Goal: Obtain resource: Obtain resource

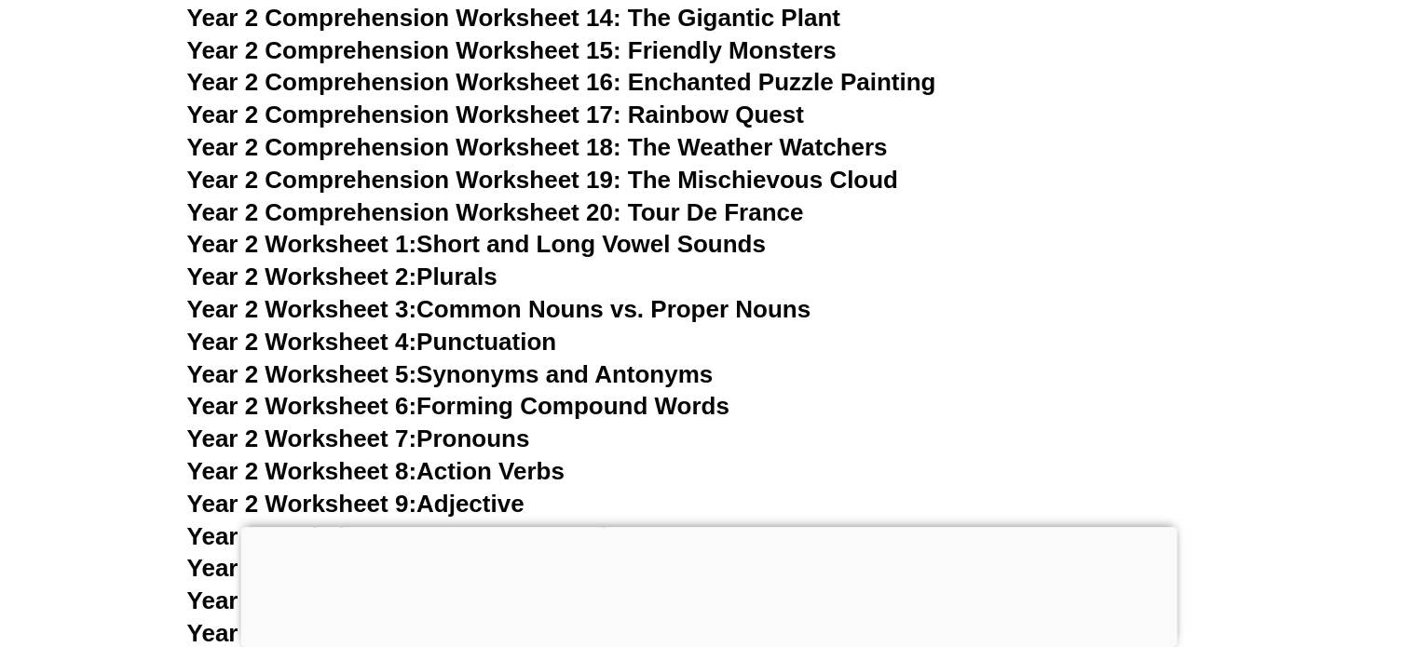
scroll to position [4983, 0]
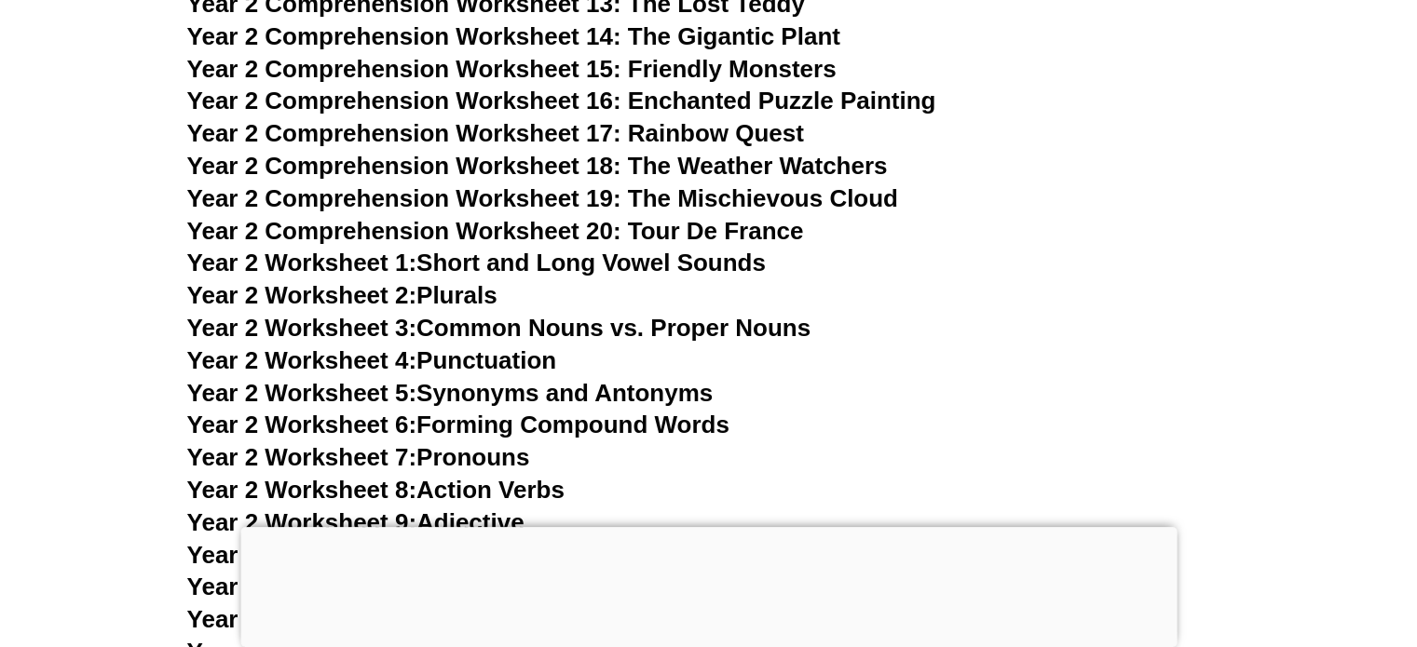
click at [717, 527] on div at bounding box center [708, 527] width 936 height 0
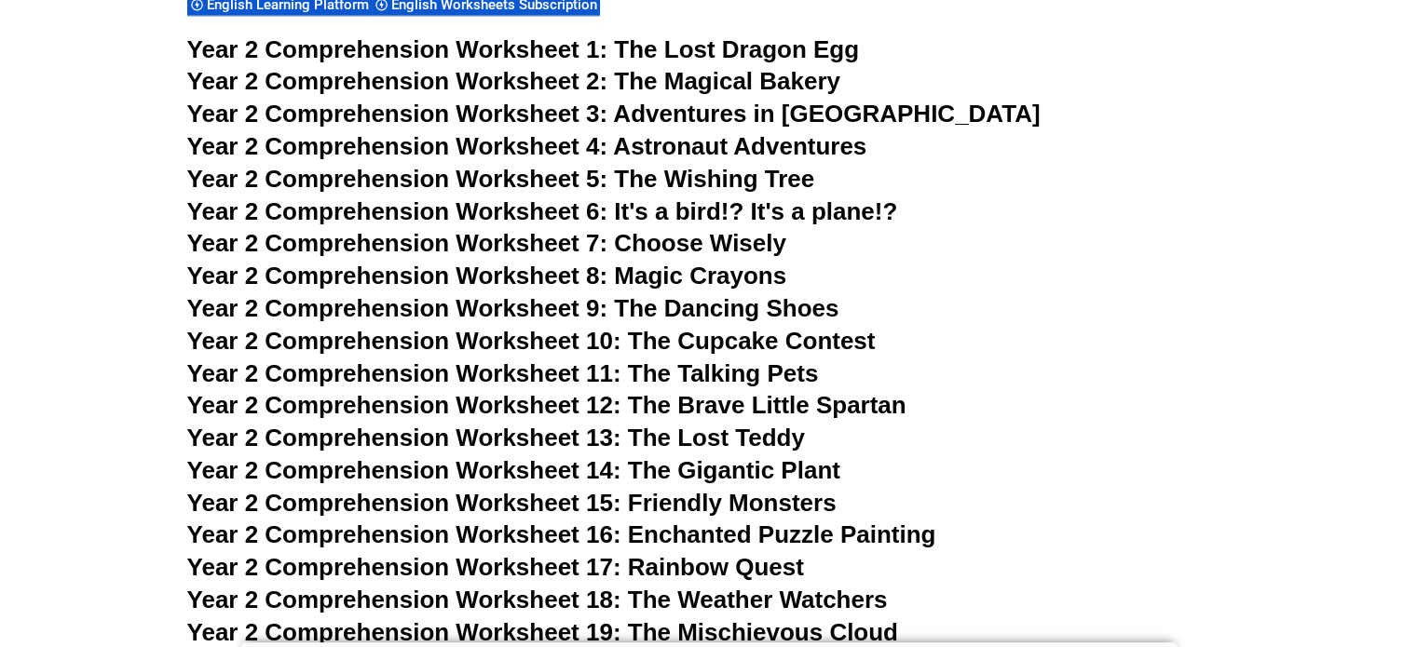
scroll to position [4530, 0]
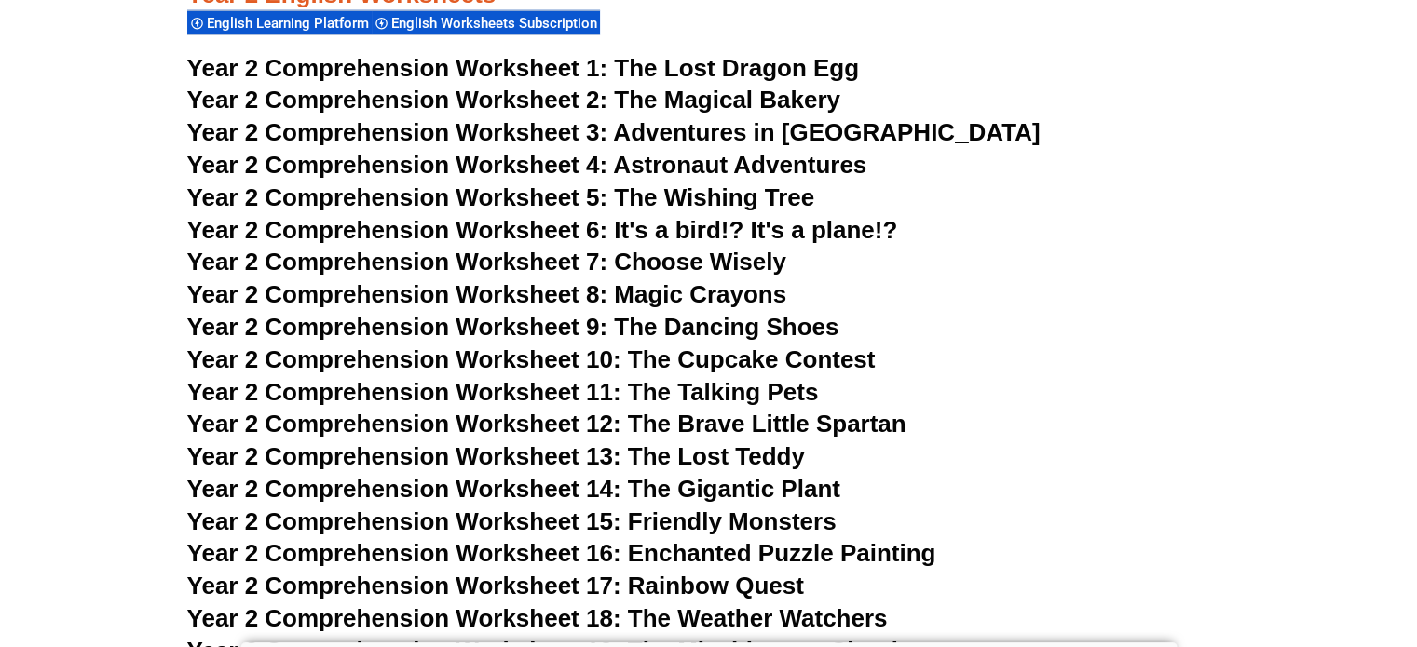
click at [725, 191] on span "The Wishing Tree" at bounding box center [714, 197] width 200 height 28
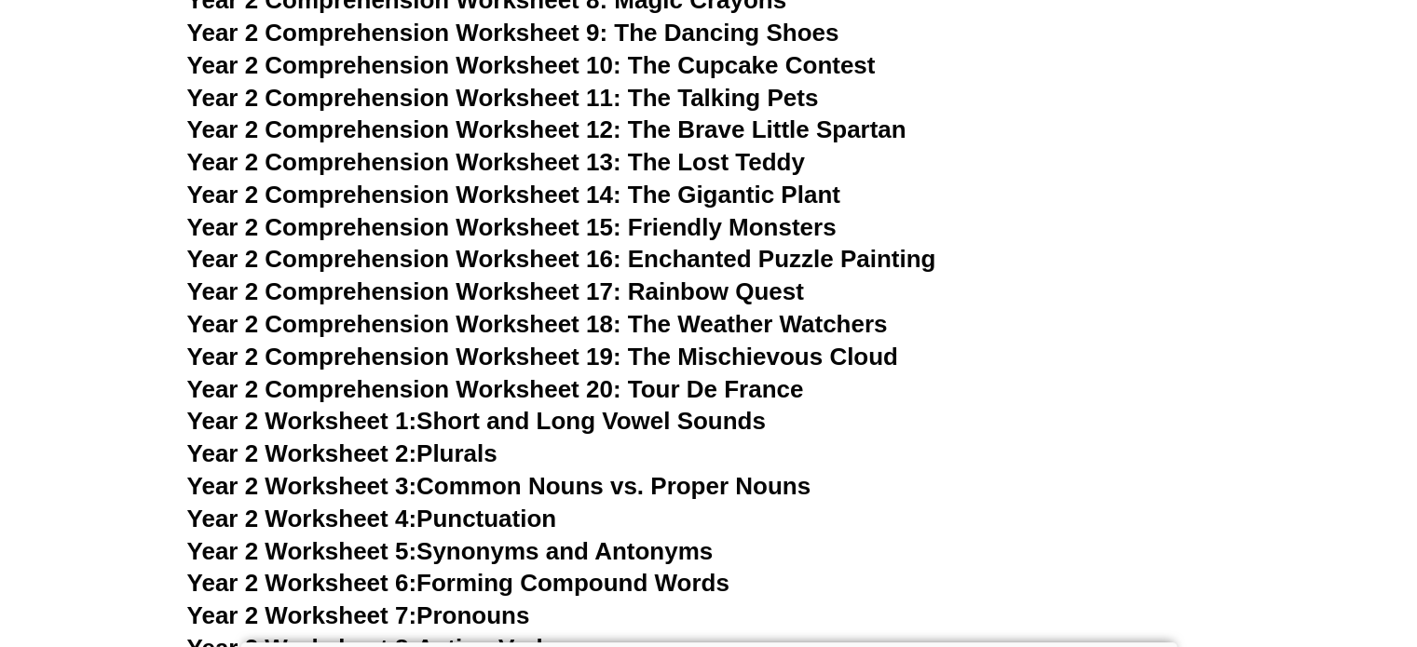
scroll to position [4823, 0]
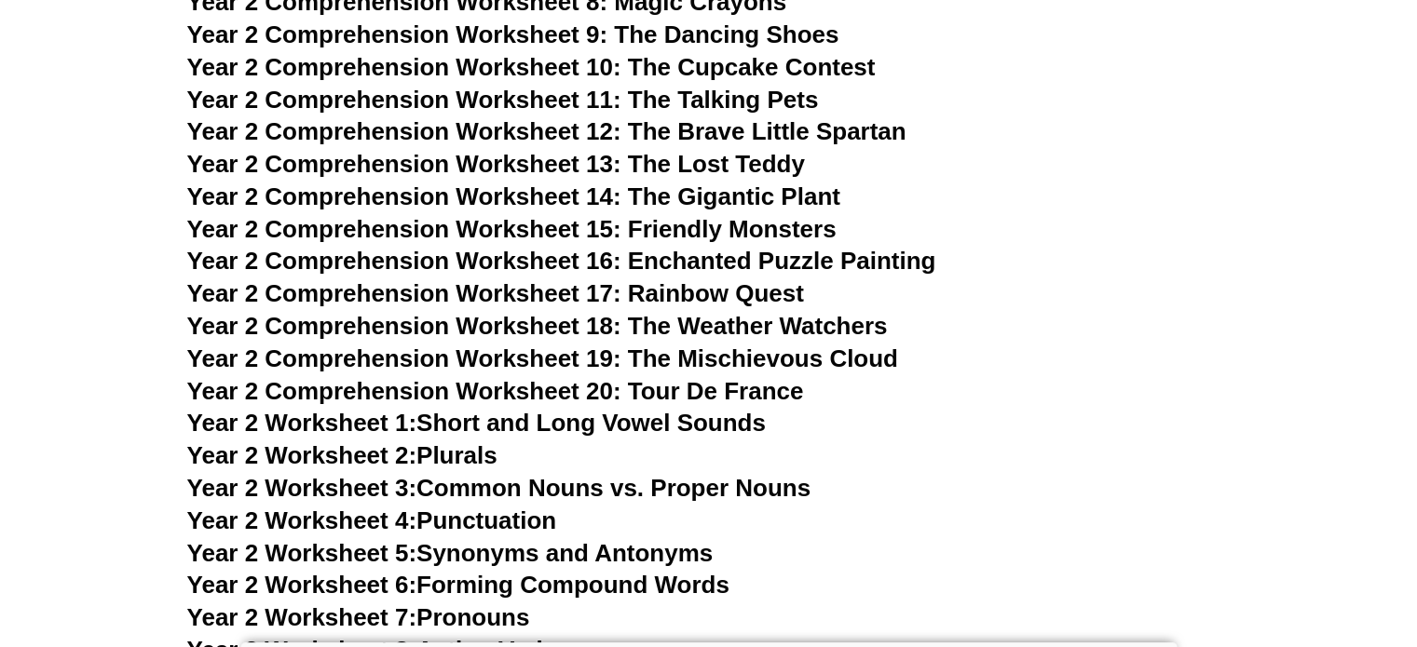
click at [740, 162] on span "Year 2 Comprehension Worksheet 13: The Lost Teddy" at bounding box center [496, 164] width 618 height 28
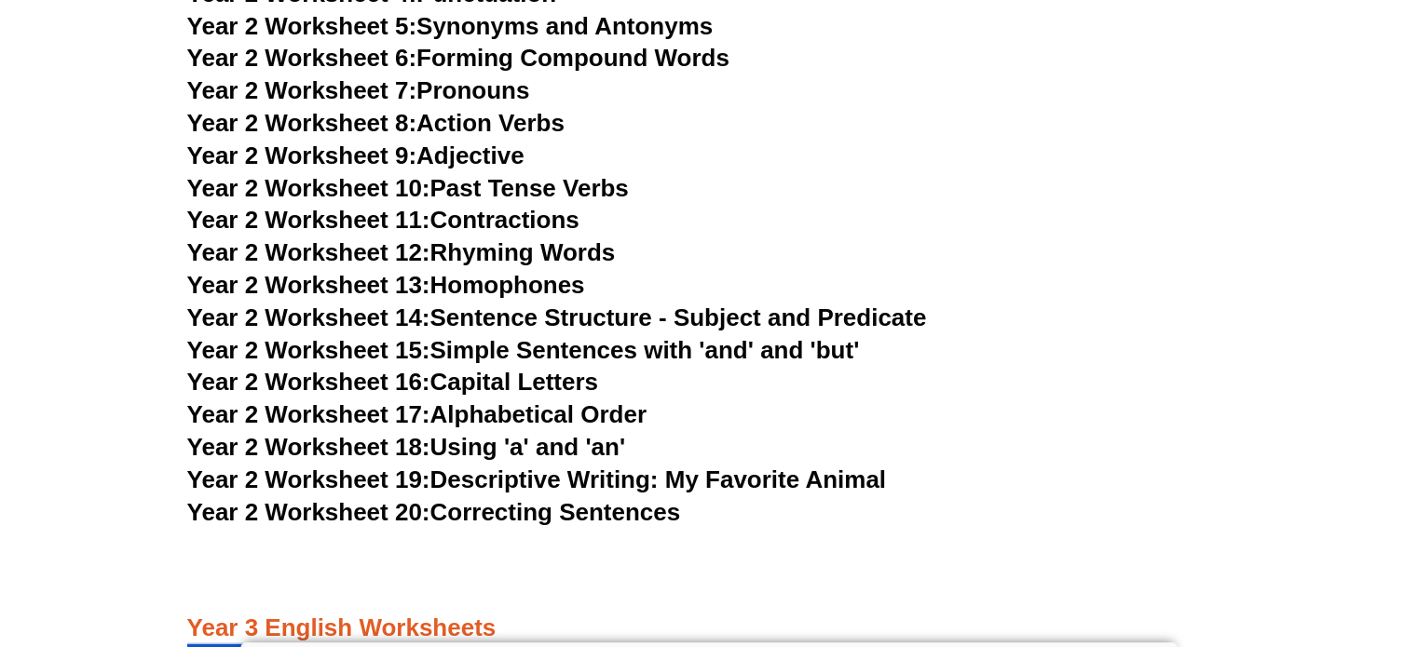
scroll to position [5352, 0]
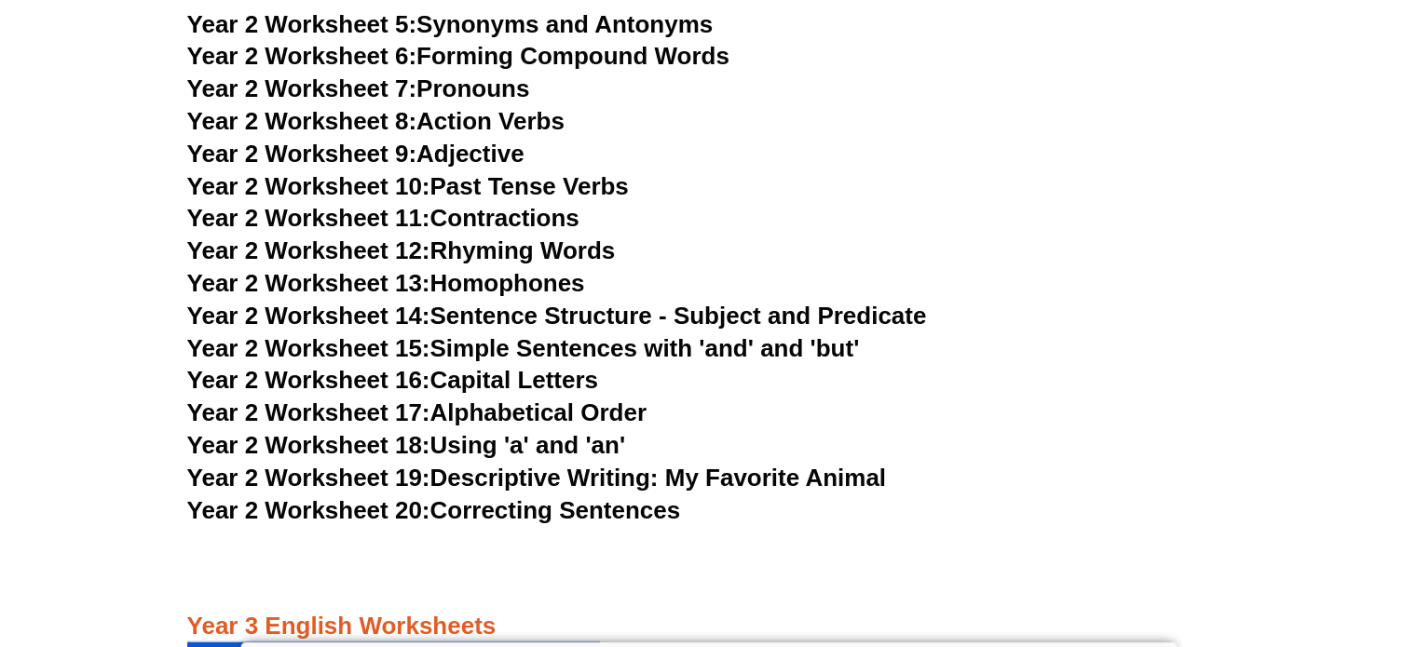
click at [612, 353] on link "Year 2 Worksheet 15: Simple Sentences with 'and' and 'but'" at bounding box center [523, 348] width 672 height 28
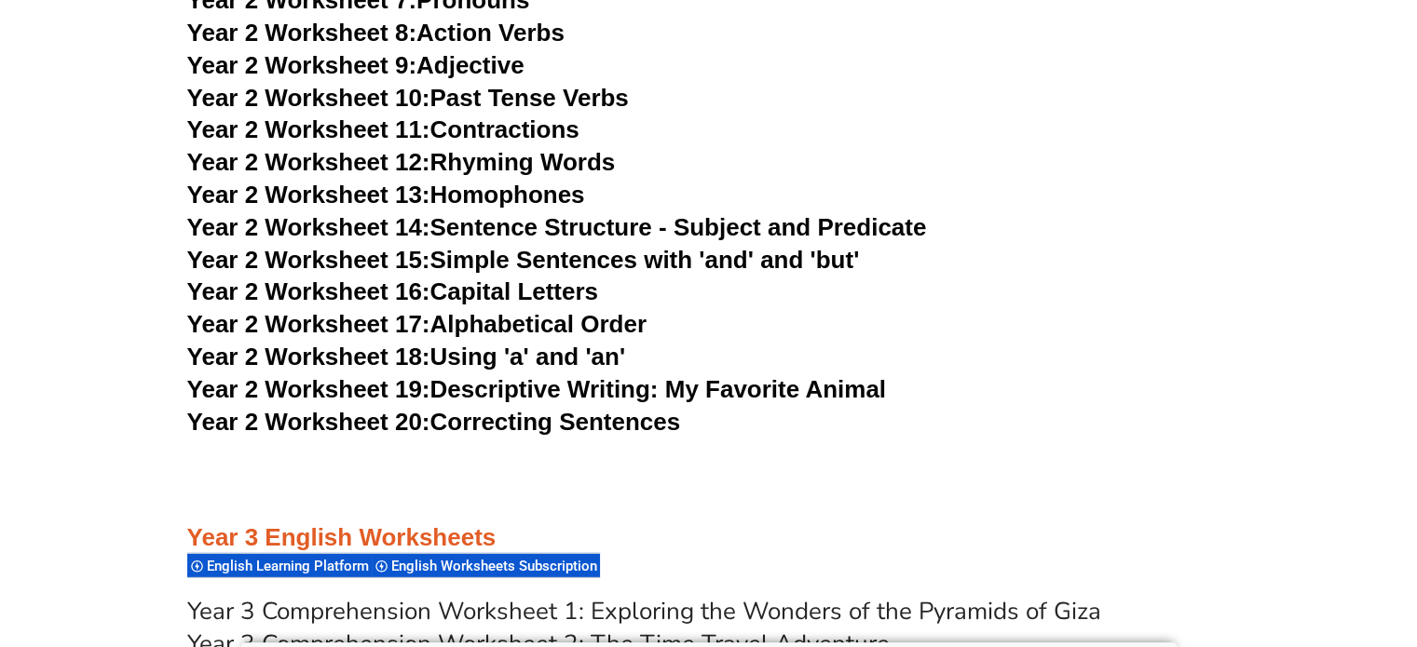
scroll to position [5441, 0]
click at [748, 379] on link "Year 2 Worksheet 19: Descriptive Writing: My Favorite Animal" at bounding box center [536, 388] width 699 height 28
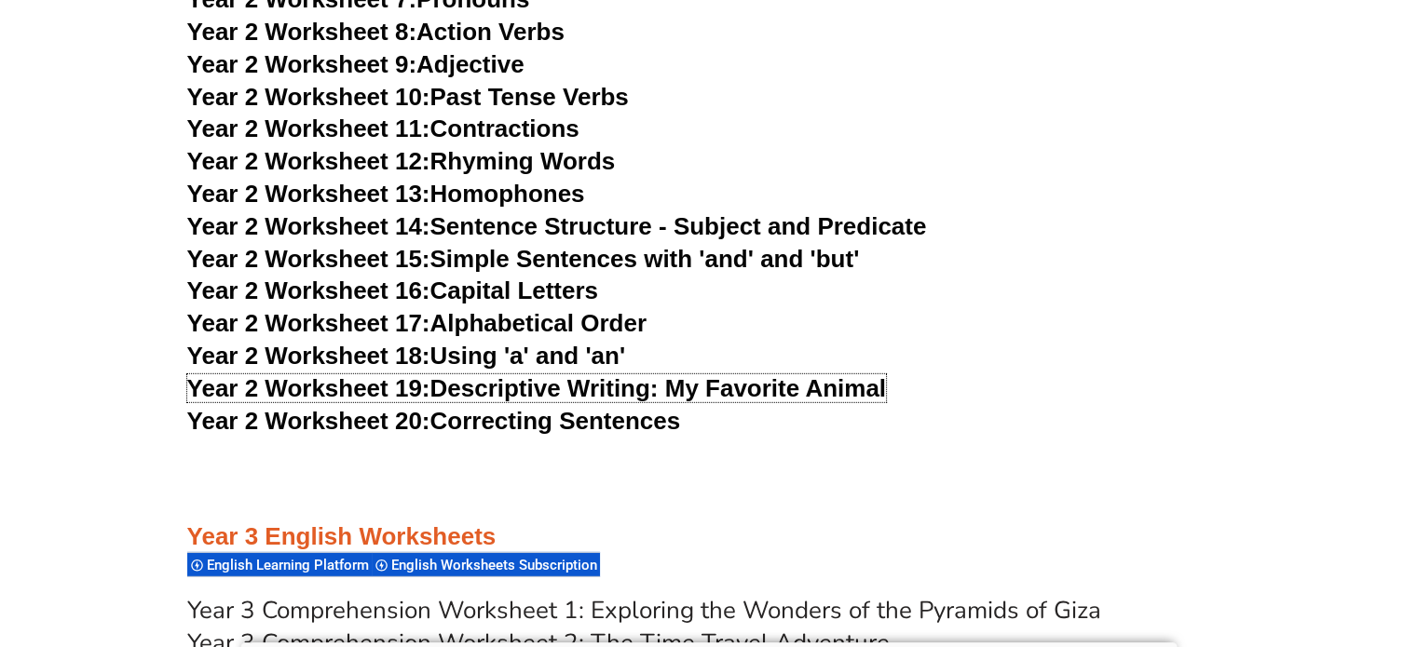
scroll to position [5484, 0]
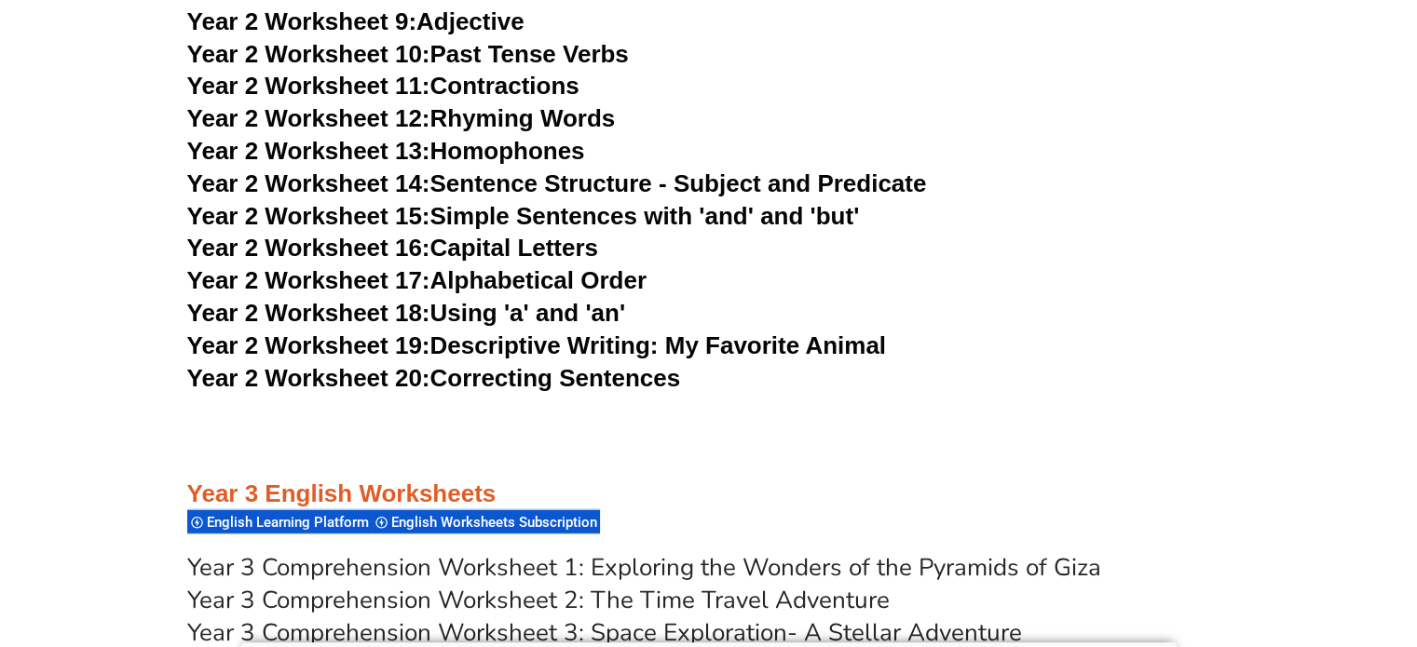
click at [577, 370] on link "Year 2 Worksheet 20: Correcting Sentences" at bounding box center [434, 378] width 494 height 28
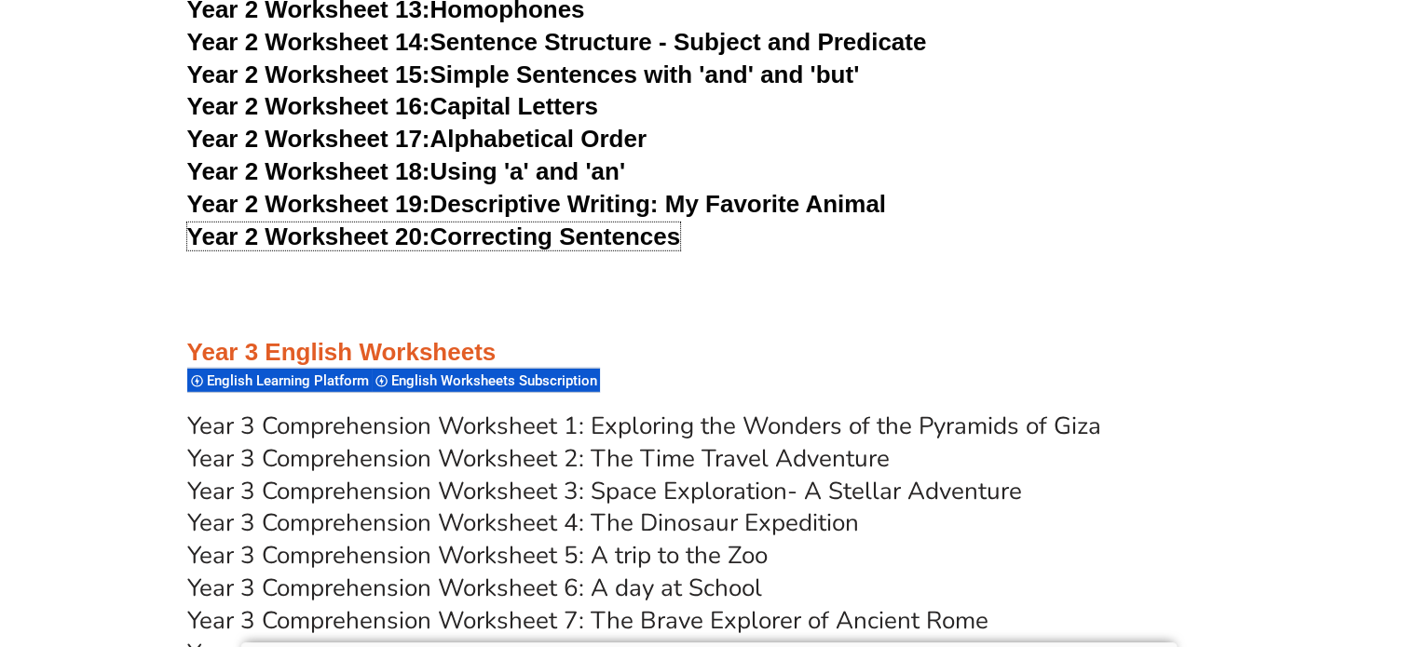
scroll to position [5622, 0]
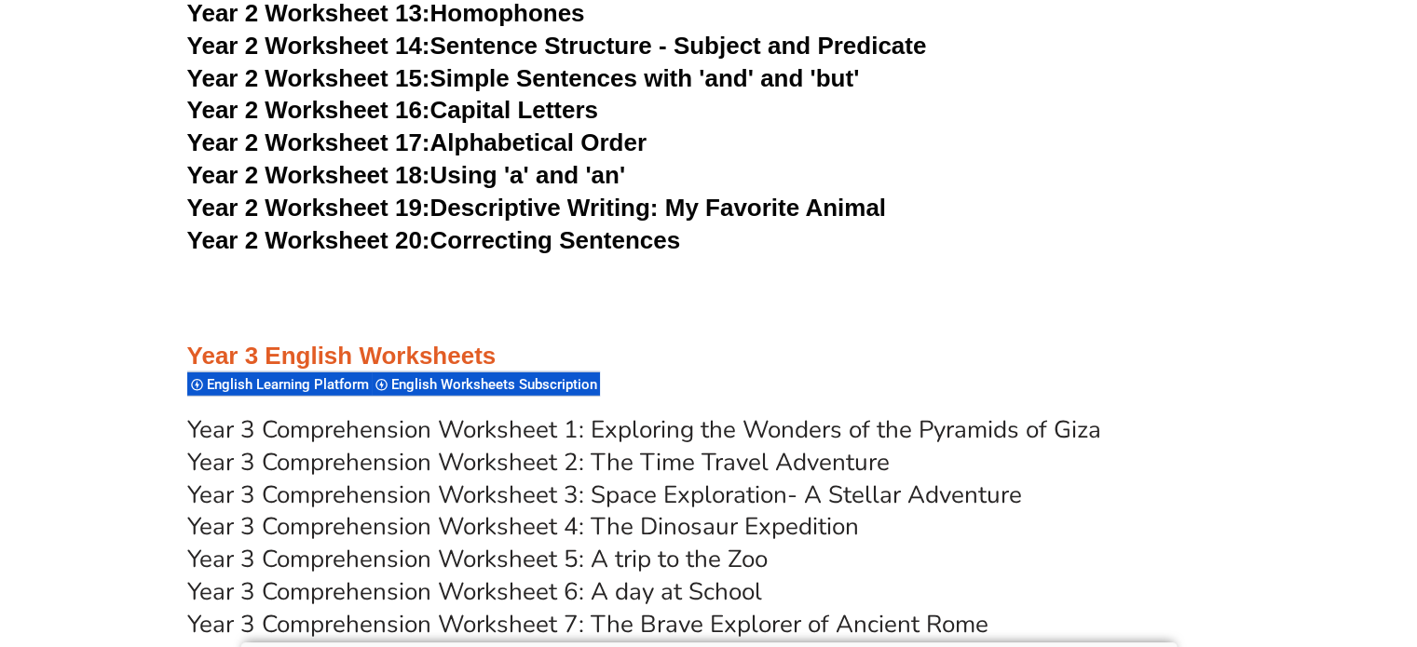
click at [477, 238] on link "Year 2 Worksheet 20: Correcting Sentences" at bounding box center [434, 240] width 494 height 28
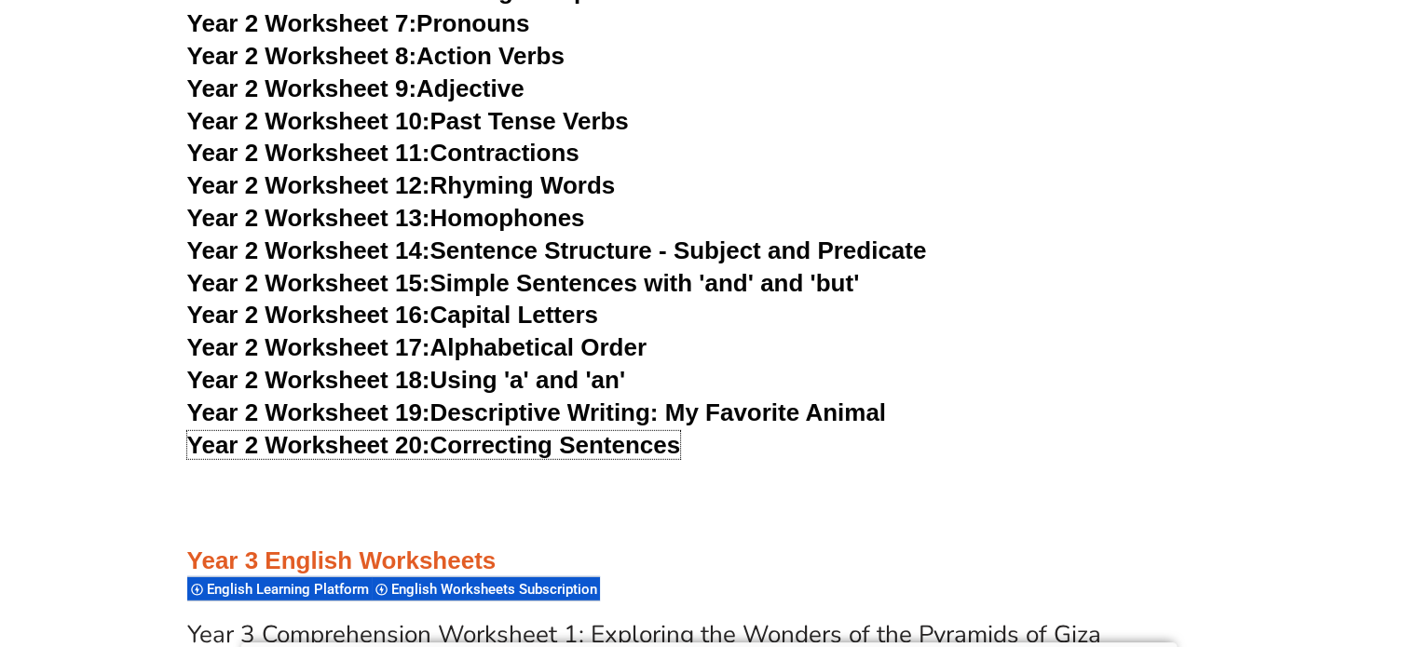
scroll to position [5415, 0]
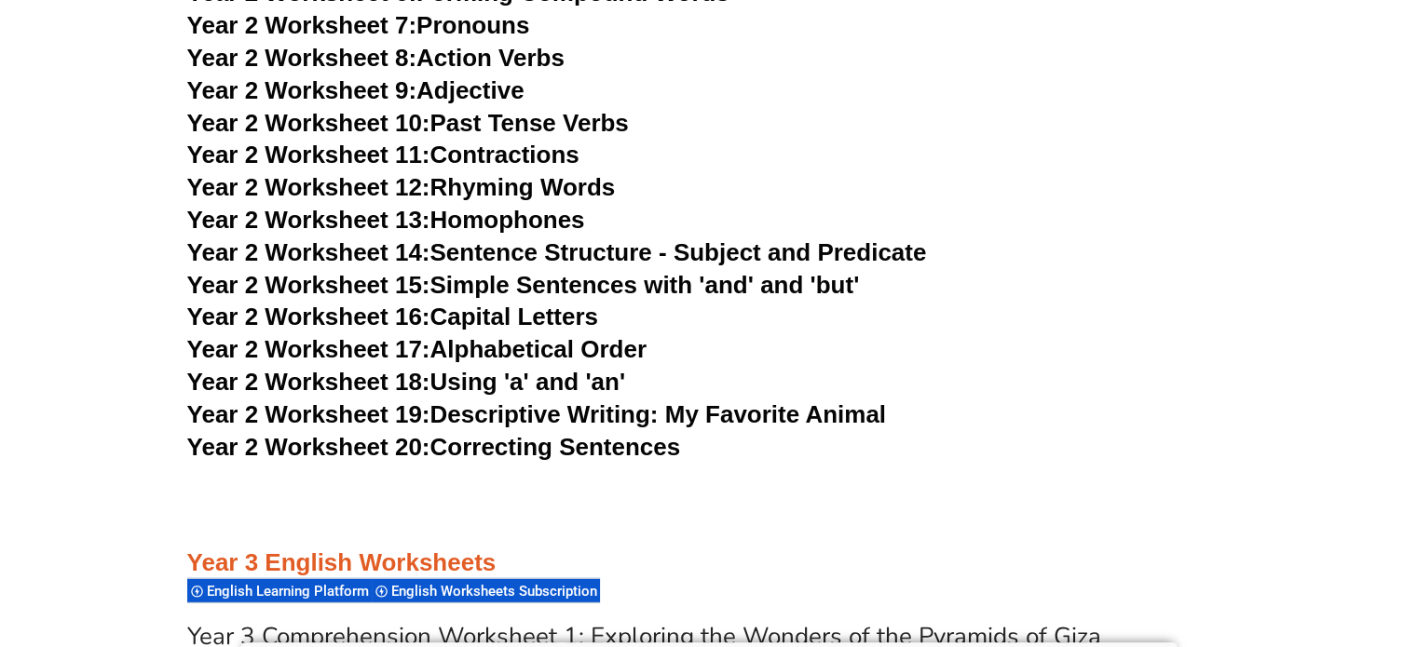
click at [443, 342] on link "Year 2 Worksheet 17: Alphabetical Order" at bounding box center [416, 349] width 459 height 28
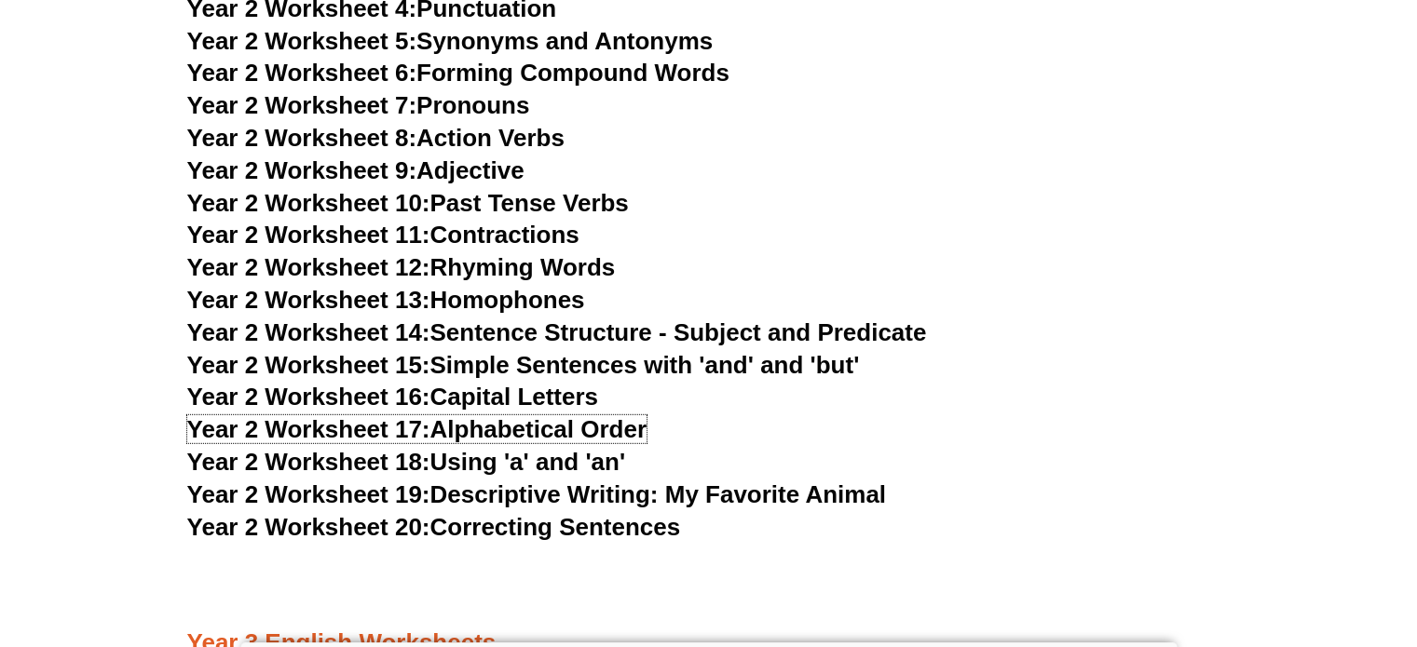
scroll to position [5335, 0]
click at [491, 129] on link "Year 2 Worksheet 8: Action Verbs" at bounding box center [375, 138] width 377 height 28
